Goal: Check status

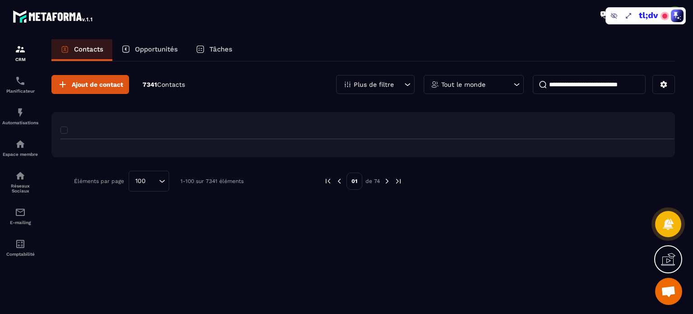
click at [145, 48] on p "Opportunités" at bounding box center [156, 49] width 43 height 8
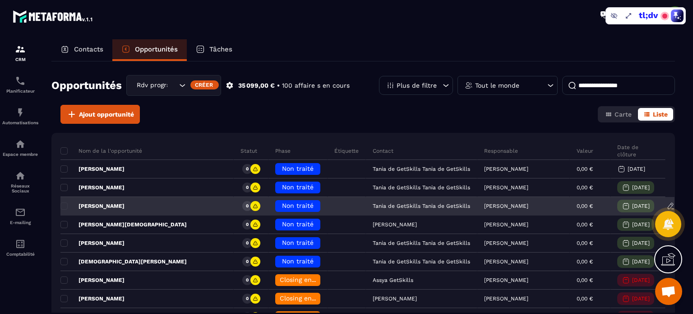
click at [282, 203] on span "Non traité" at bounding box center [298, 205] width 32 height 7
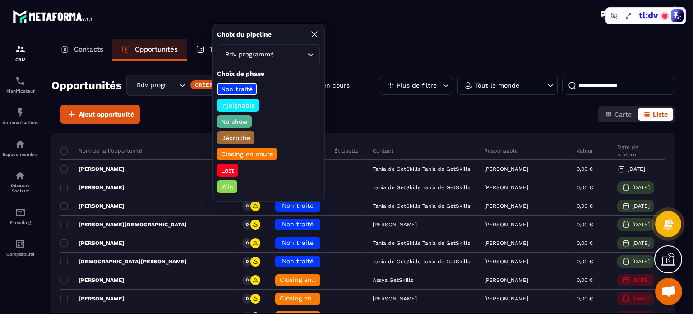
click at [234, 121] on p "No show" at bounding box center [234, 121] width 29 height 9
